Goal: Transaction & Acquisition: Purchase product/service

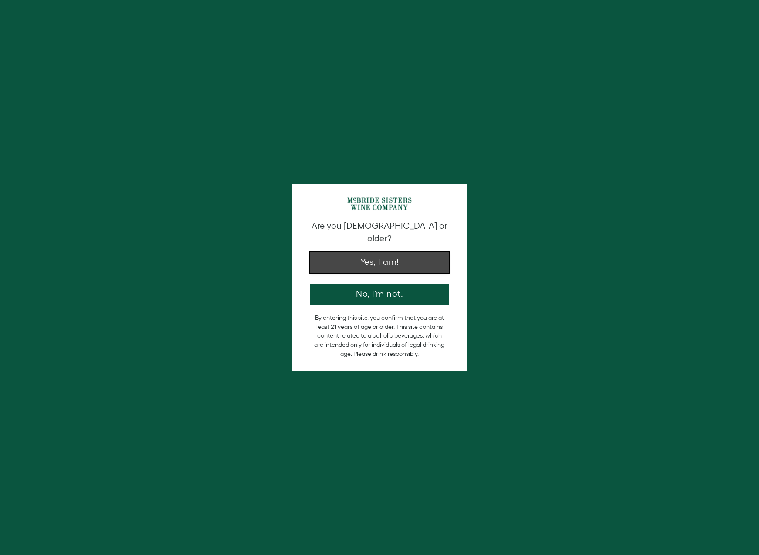
click at [382, 254] on button "Yes, I am!" at bounding box center [379, 262] width 139 height 21
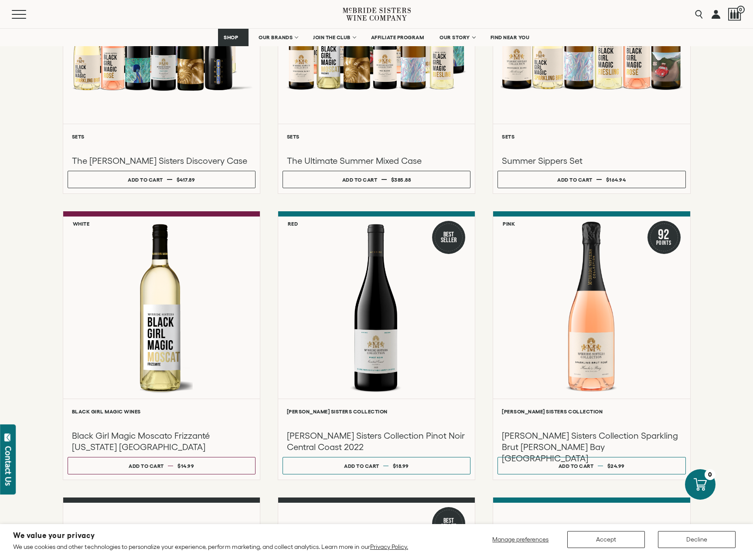
scroll to position [215, 0]
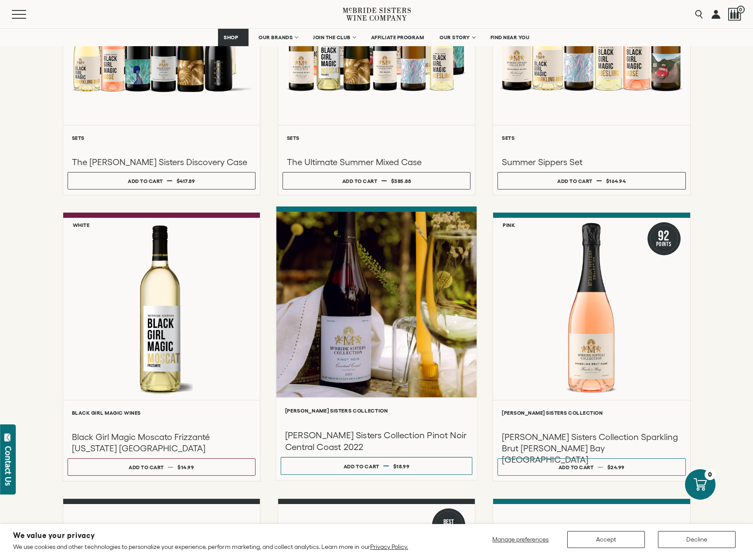
click at [390, 383] on div at bounding box center [376, 305] width 200 height 186
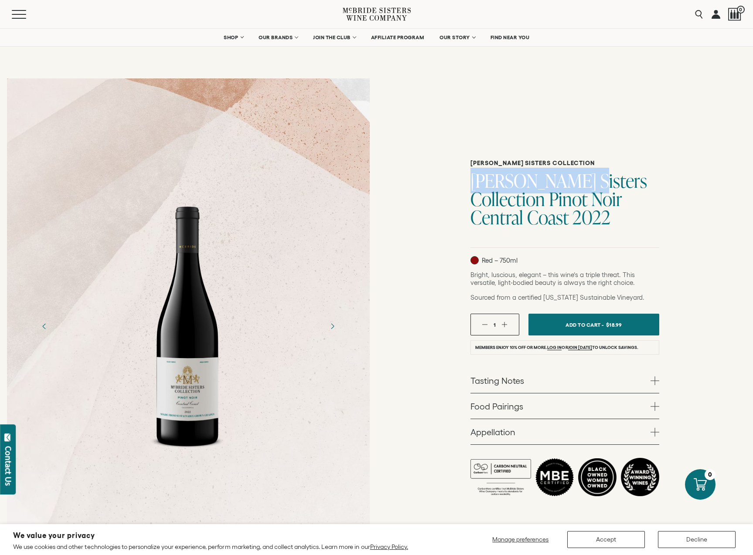
drag, startPoint x: 469, startPoint y: 177, endPoint x: 580, endPoint y: 183, distance: 111.3
click at [580, 183] on h1 "[PERSON_NAME] Sisters Collection Pinot Noir Central Coast 2022" at bounding box center [564, 199] width 189 height 55
copy h1 "[PERSON_NAME] Sisters"
drag, startPoint x: 473, startPoint y: 201, endPoint x: 541, endPoint y: 204, distance: 68.0
click at [541, 204] on h1 "[PERSON_NAME] Sisters Collection Pinot Noir Central Coast 2022" at bounding box center [564, 199] width 189 height 55
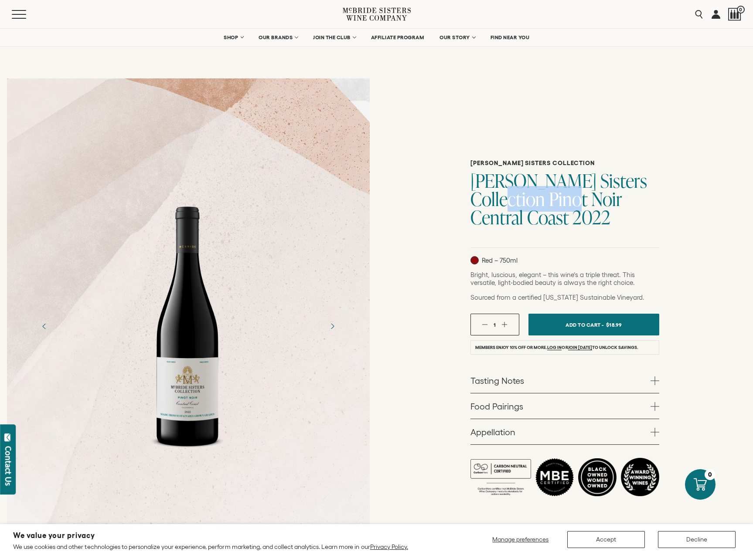
copy h1 "Pinot Noir"
